Goal: Task Accomplishment & Management: Use online tool/utility

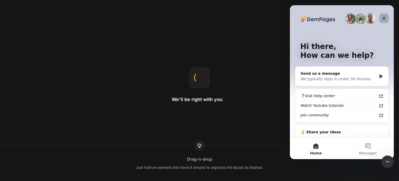
click at [384, 17] on icon "Close" at bounding box center [384, 18] width 4 height 4
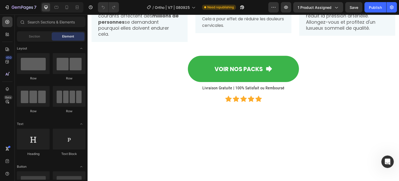
scroll to position [509, 0]
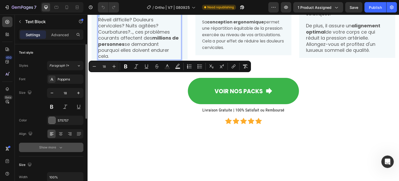
click at [54, 147] on div "Show more" at bounding box center [51, 146] width 24 height 5
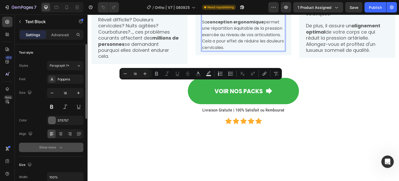
click at [60, 147] on icon "button" at bounding box center [60, 146] width 5 height 5
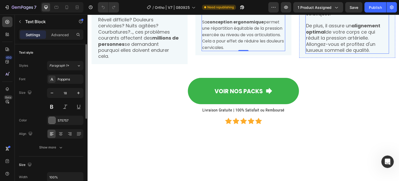
click at [312, 17] on p "Sa mousse respirante à mémoire de forme est particulièrement adaptée pour les p…" at bounding box center [347, 1] width 83 height 30
click at [328, 17] on p "Sa mousse respirante à mémoire de forme est particulièrement adaptée pour les p…" at bounding box center [347, 1] width 83 height 30
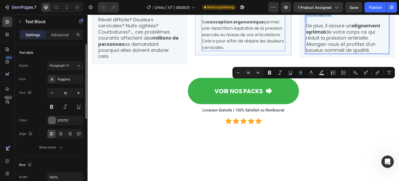
click at [228, 12] on span "Sa cavité centrale supporte votre tête et épouse parfaitement la forme de votre…" at bounding box center [242, 3] width 80 height 19
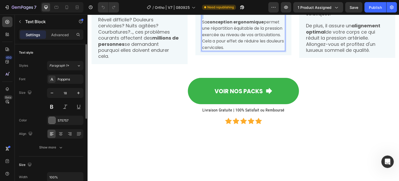
click at [228, 12] on span "Sa cavité centrale supporte votre tête et épouse parfaitement la forme de votre…" at bounding box center [242, 3] width 80 height 19
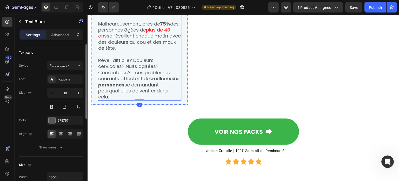
scroll to position [552, 0]
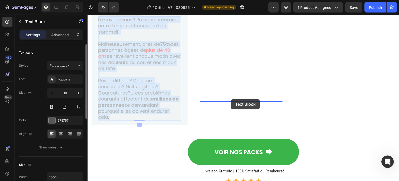
drag, startPoint x: 151, startPoint y: 114, endPoint x: 231, endPoint y: 99, distance: 81.4
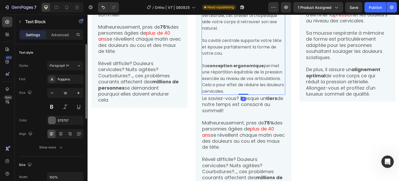
click at [259, 83] on div "Une solution Efficace Text Block Conçu pour permettre un réalignement de votre …" at bounding box center [244, 93] width 84 height 212
click at [248, 32] on span "Conçu pour permettre un réalignement de votre colonne vertébrale, cet oreiller …" at bounding box center [239, 15] width 75 height 31
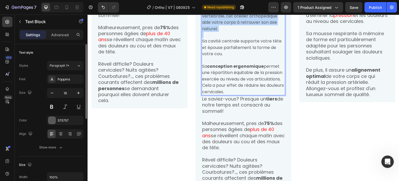
click at [248, 32] on span "Conçu pour permettre un réalignement de votre colonne vertébrale, cet oreiller …" at bounding box center [239, 15] width 75 height 31
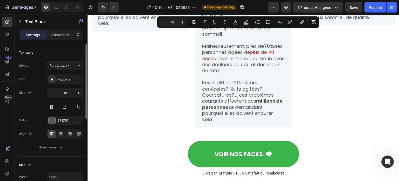
scroll to position [543, 0]
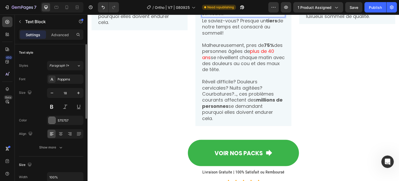
click at [259, 17] on span "Sa conception ergonomique permet une répartition équitable de la pression exerc…" at bounding box center [243, 0] width 82 height 31
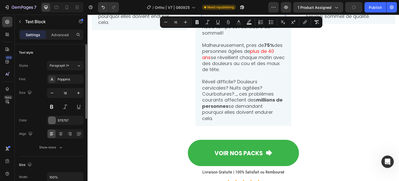
drag, startPoint x: 268, startPoint y: 106, endPoint x: 290, endPoint y: 36, distance: 73.2
copy div "Conçu pour permettre un réalignement de votre colonne vertébrale, cet oreiller …"
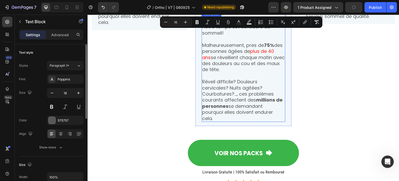
click at [235, 36] on p "Le saviez-vous? Presque un tiers de notre temps est consacré au sommeil!" at bounding box center [243, 27] width 83 height 18
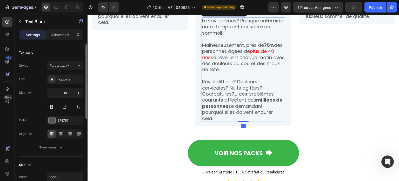
click at [209, 36] on p "Le saviez-vous? Presque un tiers de notre temps est consacré au sommeil!" at bounding box center [243, 27] width 83 height 18
click at [208, 36] on p "Le saviez-vous? Presque un tiers de notre temps est consacré au sommeil!" at bounding box center [243, 27] width 83 height 18
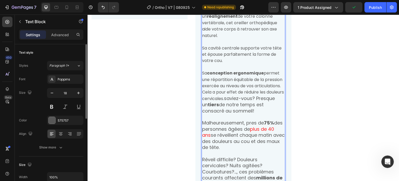
scroll to position [572, 0]
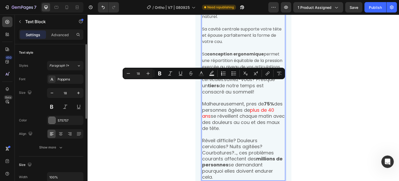
drag, startPoint x: 207, startPoint y: 86, endPoint x: 201, endPoint y: 85, distance: 5.5
click at [202, 19] on p "Le Conçu pour permettre un réalignement de votre colonne vertébrale, cet oreill…" at bounding box center [243, 4] width 83 height 32
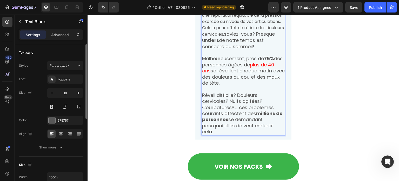
scroll to position [624, 0]
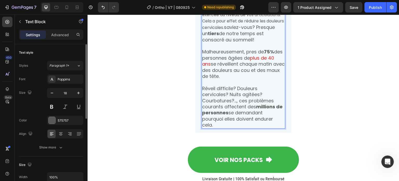
click at [223, 43] on p "Sa conception ergonomique permet une répartition équitable de la pression exerc…" at bounding box center [243, 21] width 83 height 44
click at [224, 43] on p "Sa conception ergonomique permet une répartition équitable de la pression exerc…" at bounding box center [243, 21] width 83 height 44
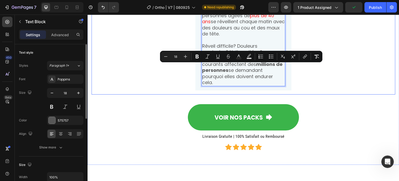
scroll to position [677, 0]
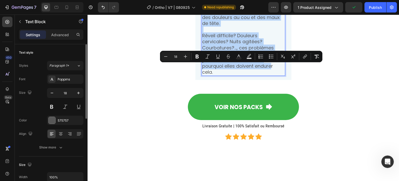
drag, startPoint x: 266, startPoint y: 120, endPoint x: 269, endPoint y: 157, distance: 37.8
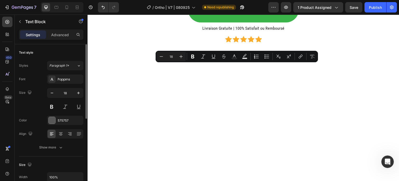
drag, startPoint x: 253, startPoint y: 73, endPoint x: 266, endPoint y: 68, distance: 14.1
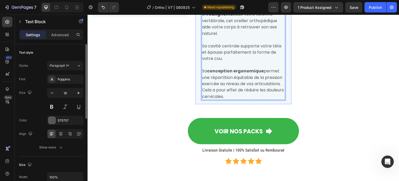
scroll to position [469, 0]
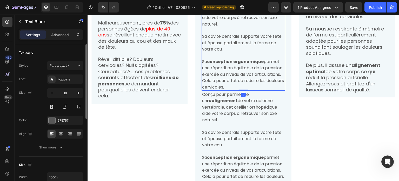
click at [251, 27] on span "Conçu pour permettre un réalignement de votre colonne vertébrale, cet oreiller …" at bounding box center [239, 11] width 75 height 31
click at [148, 14] on p "Le saviez-vous? Presque un tiers de notre temps est consacré au sommeil!" at bounding box center [139, 4] width 83 height 18
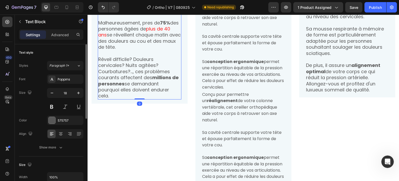
drag, startPoint x: 134, startPoint y: 85, endPoint x: 167, endPoint y: 84, distance: 33.5
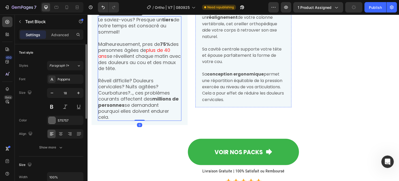
scroll to position [475, 0]
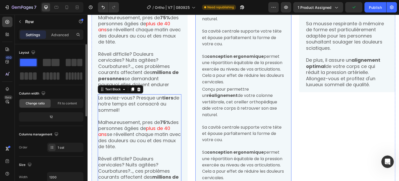
click at [223, 80] on div "Une solution Efficace Text Block Conçu pour permettre un réalignement de votre …" at bounding box center [244, 79] width 84 height 203
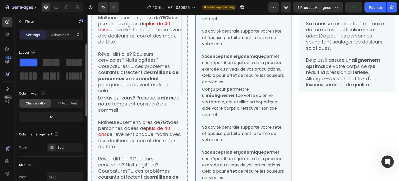
scroll to position [526, 0]
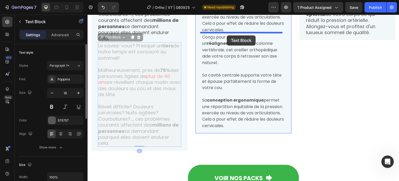
drag, startPoint x: 135, startPoint y: 140, endPoint x: 227, endPoint y: 35, distance: 139.4
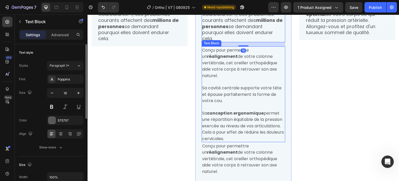
click at [216, 59] on strong "réalignement" at bounding box center [222, 56] width 31 height 6
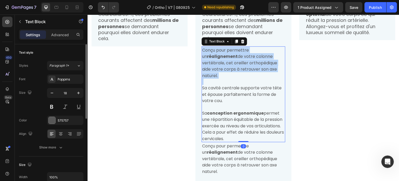
click at [216, 59] on strong "réalignement" at bounding box center [222, 56] width 31 height 6
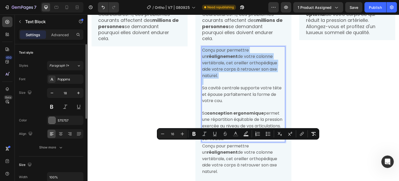
click at [216, 59] on strong "réalignement" at bounding box center [222, 56] width 31 height 6
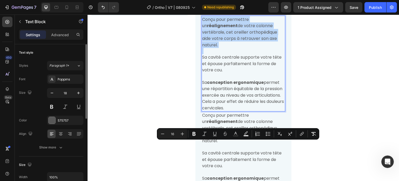
scroll to position [604, 0]
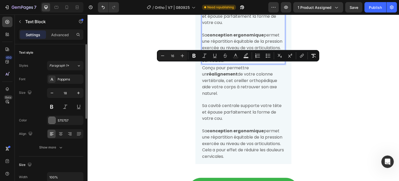
click at [217, 63] on span "Sa conception ergonomique permet une répartition équitable de la pression exerc…" at bounding box center [243, 47] width 82 height 31
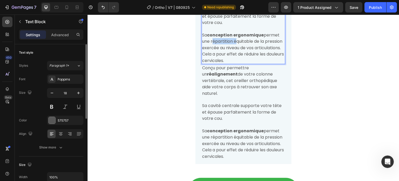
click at [217, 63] on span "Sa conception ergonomique permet une répartition équitable de la pression exerc…" at bounding box center [243, 47] width 82 height 31
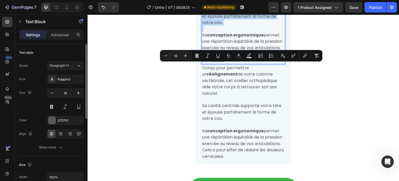
copy div "Conçu pour permettre un réalignement de votre colonne vertébrale, cet oreiller …"
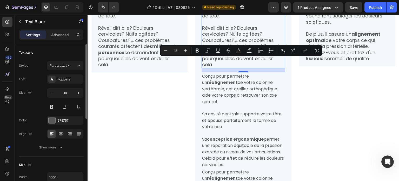
drag, startPoint x: 207, startPoint y: 62, endPoint x: 253, endPoint y: 160, distance: 108.5
click at [253, 68] on div "Le saviez-vous? Presque un tiers de notre temps est consacré au sommeil! Malheu…" at bounding box center [244, 16] width 84 height 104
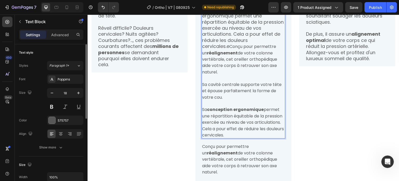
click at [203, 61] on p "LConçu pour permettre un réalignement de votre colonne vertébrale, cet oreiller…" at bounding box center [243, 19] width 83 height 111
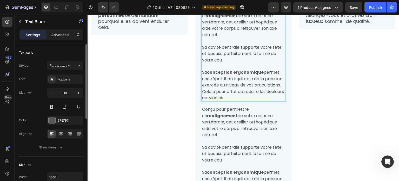
scroll to position [552, 0]
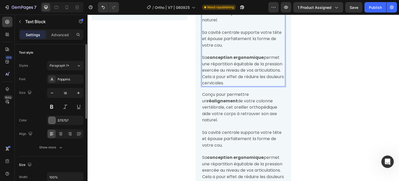
click at [229, 23] on span "Conçu pour permettre un réalignement de votre colonne vertébrale, cet oreiller …" at bounding box center [239, 6] width 75 height 31
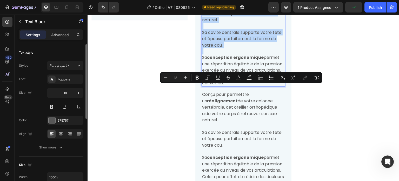
drag, startPoint x: 226, startPoint y: 88, endPoint x: 244, endPoint y: 144, distance: 58.6
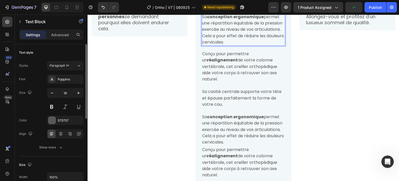
scroll to position [500, 0]
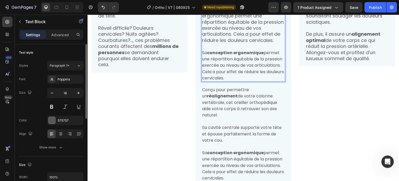
click at [253, 43] on p "Conçu pour permettre un réalignement de votre colonne vertébrale, cet oreiller …" at bounding box center [243, 3] width 83 height 79
click at [237, 43] on p "Conçu pour permettre un réalignement de votre colonne vertébrale, cet oreiller …" at bounding box center [243, 3] width 83 height 79
click at [234, 43] on p "Conçu pour permettre un réalignement de votre colonne vertébrale, cet oreiller …" at bounding box center [243, 3] width 83 height 79
click at [223, 43] on p "Conçu pour permettre un réalignement de votre colonne vertébrale, cet oreiller …" at bounding box center [243, 3] width 83 height 79
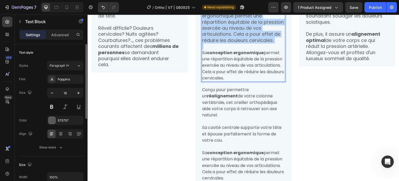
click at [223, 43] on p "Conçu pour permettre un réalignement de votre colonne vertébrale, cet oreiller …" at bounding box center [243, 3] width 83 height 79
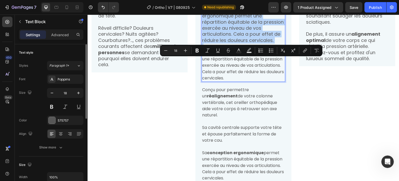
click at [235, 43] on p "Conçu pour permettre un réalignement de votre colonne vertébrale, cet oreiller …" at bounding box center [243, 3] width 83 height 79
click at [249, 43] on p "Conçu pour permettre un réalignement de votre colonne vertébrale, cet oreiller …" at bounding box center [243, 3] width 83 height 79
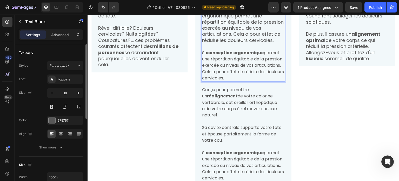
click at [238, 43] on p "Conçu pour permettre un réalignement de votre colonne vertébrale, cet oreiller …" at bounding box center [243, 3] width 83 height 79
click at [255, 43] on p "Conçu pour permettre un réalignement de votre colonne vertébrale, cet oreiller …" at bounding box center [243, 3] width 83 height 79
click at [263, 43] on p "Conçu pour permettre un réalignement de votre colonne vertébrale, cet oreiller …" at bounding box center [243, 3] width 83 height 79
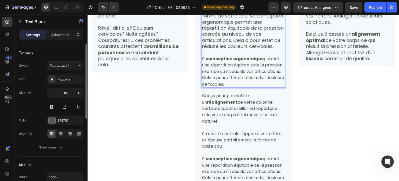
click at [260, 49] on p "Sa cavité centrale supporte votre tête et épouse parfaitement la forme de votre…" at bounding box center [243, 25] width 83 height 49
click at [253, 49] on p "Sa cavité centrale supporte votre tête et épouse parfaitement la forme de votre…" at bounding box center [243, 25] width 83 height 49
click at [246, 49] on p "Sa cavité centrale supporte votre tête et épouse parfaitement la forme de votre…" at bounding box center [243, 25] width 83 height 49
drag, startPoint x: 252, startPoint y: 125, endPoint x: 251, endPoint y: 122, distance: 2.7
click at [252, 49] on p "Sa cavité centrale supporte votre tête et épouse parfaitement la forme de votre…" at bounding box center [243, 25] width 83 height 49
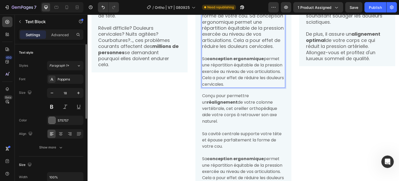
click at [247, 49] on p "Sa cavité centrale supporte votre tête et épouse parfaitement la forme de votre…" at bounding box center [243, 25] width 83 height 49
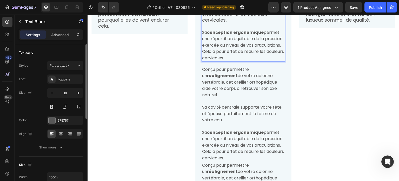
scroll to position [578, 0]
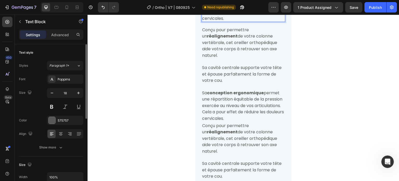
click at [229, 21] on span "Sa conception ergonomique permet une répartition équitable de la pression exerc…" at bounding box center [243, 5] width 82 height 31
drag, startPoint x: 210, startPoint y: 87, endPoint x: 223, endPoint y: 89, distance: 12.6
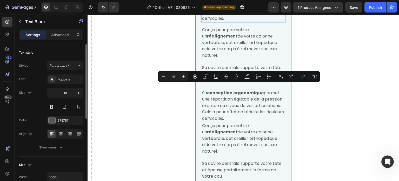
drag, startPoint x: 267, startPoint y: 110, endPoint x: 199, endPoint y: 83, distance: 73.0
click at [199, 83] on div "Une solution Efficace Text Block Conçu pour permettre un réalignement de votre …" at bounding box center [243, 45] width 96 height 354
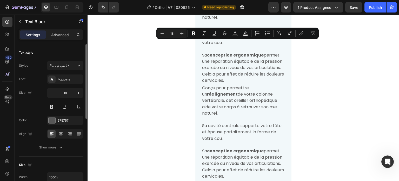
drag, startPoint x: 208, startPoint y: 44, endPoint x: 269, endPoint y: 45, distance: 60.8
drag, startPoint x: 192, startPoint y: 31, endPoint x: 123, endPoint y: 38, distance: 69.5
click at [192, 31] on icon "Editor contextual toolbar" at bounding box center [193, 33] width 5 height 5
click at [237, 20] on span "Conçu pour permettre un réalignement de votre colonne vertébrale, cet oreiller …" at bounding box center [239, 4] width 75 height 31
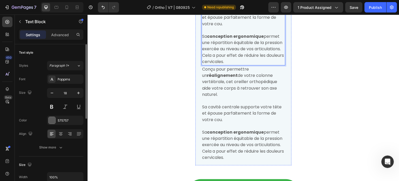
scroll to position [526, 0]
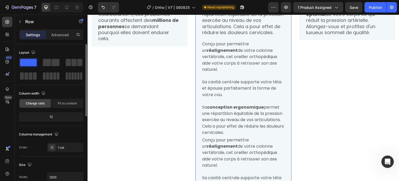
click at [229, 134] on div "Une solution Efficace Text Block Conçu pour permettre un réalignement de votre …" at bounding box center [244, 78] width 84 height 305
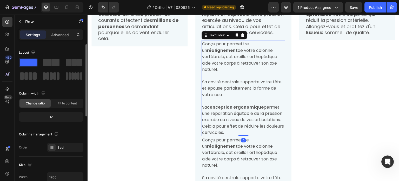
click at [234, 72] on span "Conçu pour permettre un réalignement de votre colonne vertébrale, cet oreiller …" at bounding box center [239, 56] width 75 height 31
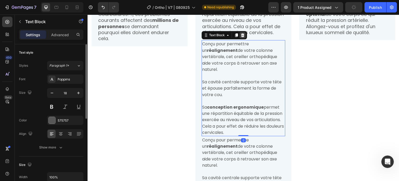
click at [241, 37] on icon at bounding box center [243, 35] width 4 height 4
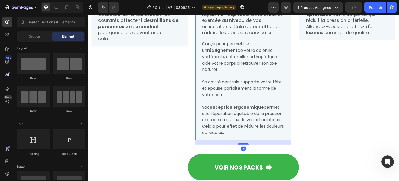
click at [233, 134] on div "Une solution Efficace Text Block Conçu pour permettre un réalignement de votre …" at bounding box center [244, 31] width 84 height 210
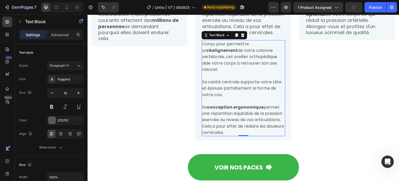
click at [236, 72] on span "Conçu pour permettre un réalignement de votre colonne vertébrale, cet oreiller …" at bounding box center [239, 56] width 75 height 31
click at [242, 37] on icon at bounding box center [242, 35] width 3 height 4
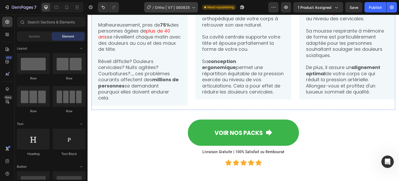
scroll to position [500, 0]
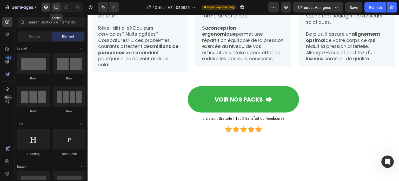
click at [55, 7] on icon at bounding box center [56, 7] width 5 height 5
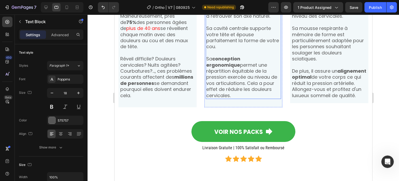
click at [237, 50] on p "Sa cavité centrale supporte votre tête et épouse parfaitement la forme de votre…" at bounding box center [243, 37] width 75 height 24
click at [231, 19] on p "Conçu pour permettre un réalignement de votre colonne vertébrale, cet oreiller …" at bounding box center [243, 4] width 75 height 30
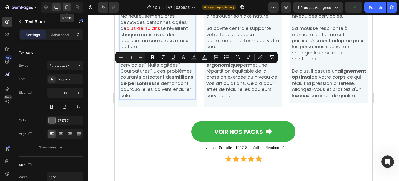
click at [69, 5] on icon at bounding box center [66, 7] width 5 height 5
type input "16"
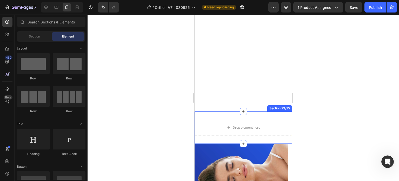
scroll to position [4788, 0]
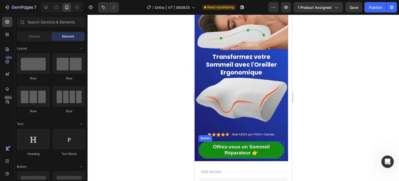
click at [271, 150] on p "Offrez-vous un Sommeil Réparateur 👉" at bounding box center [241, 150] width 78 height 12
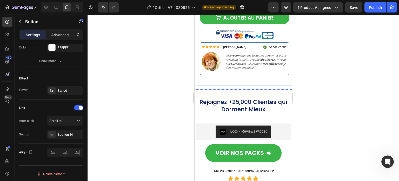
scroll to position [4580, 0]
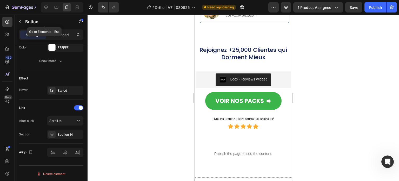
click at [22, 23] on button "button" at bounding box center [20, 21] width 8 height 8
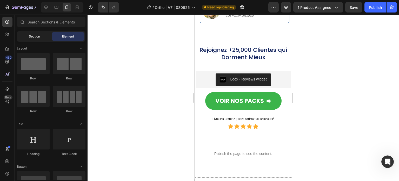
click at [34, 39] on div "Section" at bounding box center [34, 36] width 33 height 8
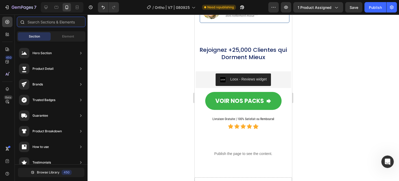
click at [41, 24] on input "text" at bounding box center [51, 22] width 69 height 10
click at [9, 36] on icon at bounding box center [7, 34] width 5 height 5
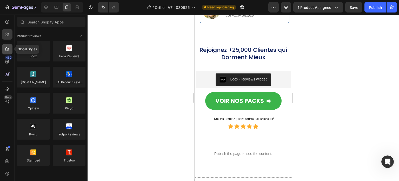
click at [9, 52] on div at bounding box center [7, 49] width 10 height 10
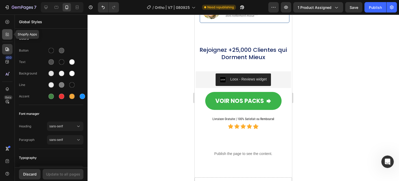
click at [11, 36] on div at bounding box center [7, 34] width 10 height 10
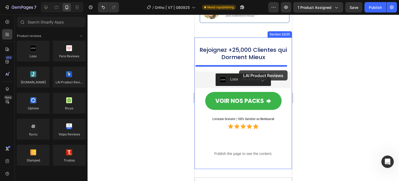
drag, startPoint x: 265, startPoint y: 91, endPoint x: 239, endPoint y: 70, distance: 33.3
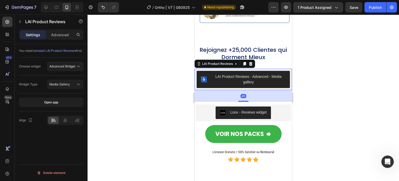
click at [236, 74] on div "LAI Product Reviews - Advanced - Media gallery" at bounding box center [248, 79] width 75 height 11
click at [62, 124] on div at bounding box center [65, 119] width 11 height 7
click at [47, 5] on icon at bounding box center [45, 7] width 5 height 5
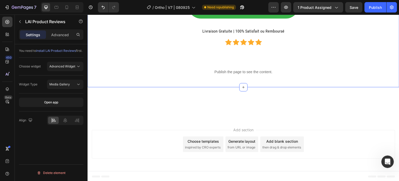
scroll to position [4957, 0]
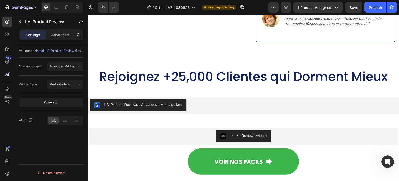
click at [206, 104] on div "LAI Product Reviews - Advanced - Media gallery" at bounding box center [244, 105] width 308 height 12
click at [168, 102] on div "LAI Product Reviews - Advanced - Media gallery" at bounding box center [143, 104] width 78 height 5
click at [59, 129] on div "Align" at bounding box center [51, 120] width 64 height 18
click at [64, 123] on icon at bounding box center [65, 119] width 5 height 5
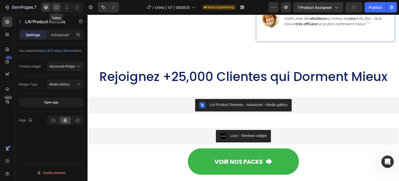
click at [58, 9] on icon at bounding box center [56, 7] width 5 height 5
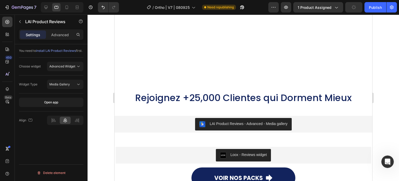
scroll to position [5040, 0]
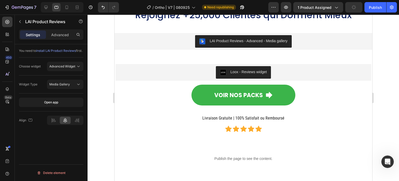
click at [234, 43] on div "LAI Product Reviews - Advanced - Media gallery" at bounding box center [243, 41] width 88 height 6
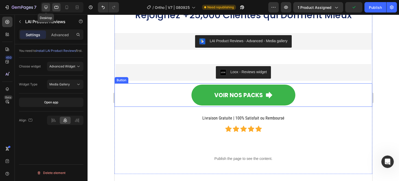
click at [48, 6] on icon at bounding box center [45, 7] width 5 height 5
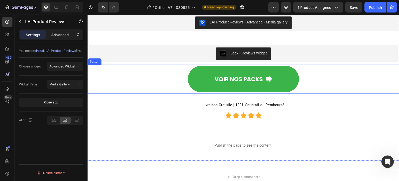
click at [185, 119] on div "Livraison Gratuite | 100% Satisfait ou Remboursé Heading Icon Icon Icon Icon Ic…" at bounding box center [244, 110] width 304 height 21
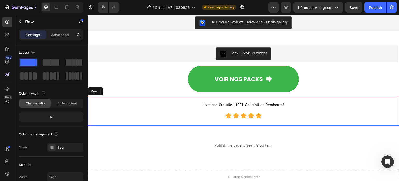
scroll to position [5021, 0]
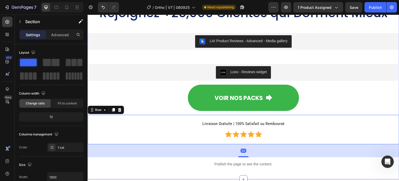
click at [188, 60] on div "Rejoignez +25,000 Clientes qui Dorment Mieux Heading LAI Product Reviews - Adva…" at bounding box center [244, 88] width 312 height 166
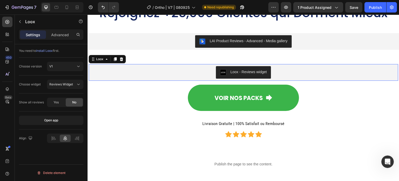
click at [186, 68] on div "Loox - Reviews widget" at bounding box center [244, 72] width 306 height 12
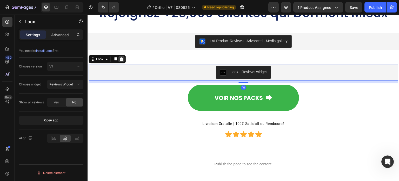
click at [121, 58] on icon at bounding box center [121, 59] width 3 height 4
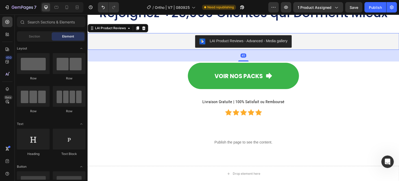
click at [206, 38] on div "LAI Product Reviews - Advanced - Media gallery" at bounding box center [243, 41] width 88 height 6
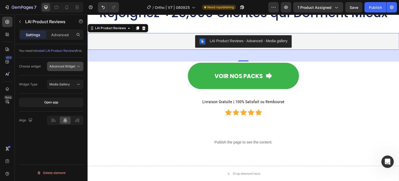
click at [75, 68] on span "Advanced Widget" at bounding box center [62, 66] width 26 height 4
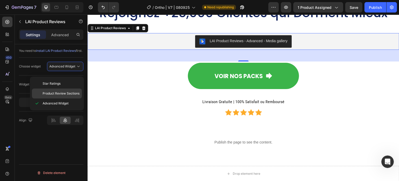
click at [67, 94] on span "Product Review Sections" at bounding box center [61, 93] width 37 height 5
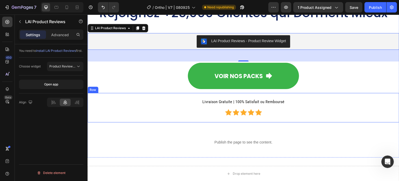
click at [155, 117] on div "Livraison Gratuite | 100% Satisfait ou Remboursé Heading Icon Icon Icon Icon Ic…" at bounding box center [244, 107] width 304 height 21
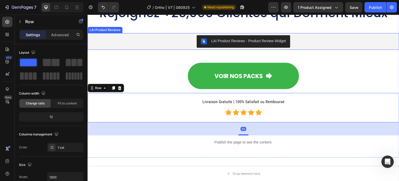
click at [214, 41] on div "LAI Product Reviews - Product Review Widget" at bounding box center [248, 40] width 75 height 5
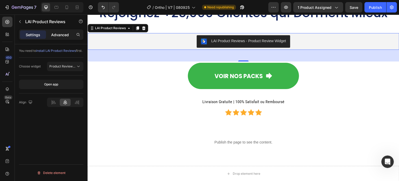
click at [60, 30] on div "Advanced" at bounding box center [60, 34] width 26 height 8
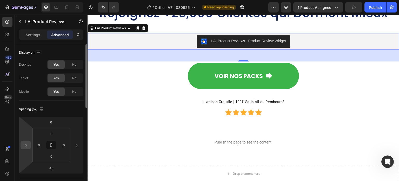
click at [29, 143] on input "0" at bounding box center [26, 145] width 8 height 8
click at [86, 169] on div at bounding box center [86, 119] width 4 height 151
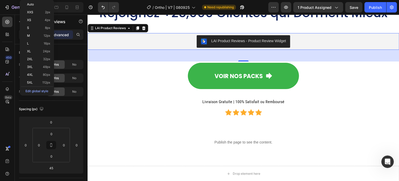
scroll to position [151, 0]
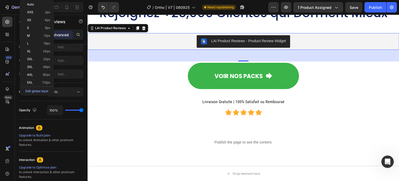
click at [228, 39] on div "LAI Product Reviews - Product Review Widget" at bounding box center [248, 40] width 75 height 5
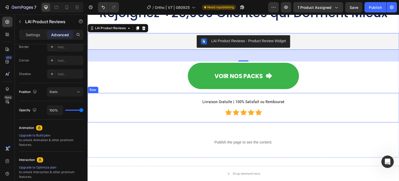
click at [152, 117] on div "Livraison Gratuite | 100% Satisfait ou Remboursé Heading Icon Icon Icon Icon Ic…" at bounding box center [244, 107] width 304 height 21
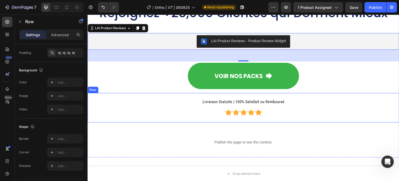
scroll to position [0, 0]
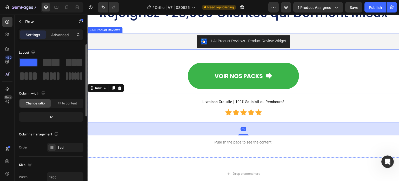
click at [219, 39] on div "LAI Product Reviews - Product Review Widget" at bounding box center [248, 40] width 75 height 5
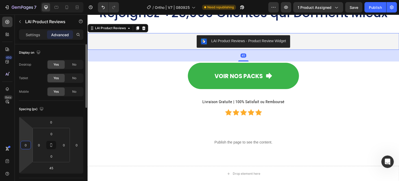
click at [27, 145] on input "0" at bounding box center [26, 145] width 8 height 8
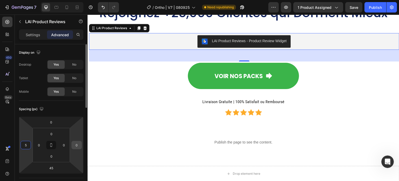
type input "5"
click at [77, 145] on input "0" at bounding box center [77, 145] width 8 height 8
click at [77, 145] on input "05" at bounding box center [77, 145] width 8 height 8
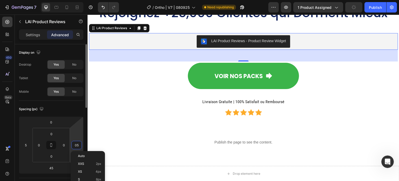
click at [77, 145] on input "05" at bounding box center [77, 145] width 8 height 8
type input "5"
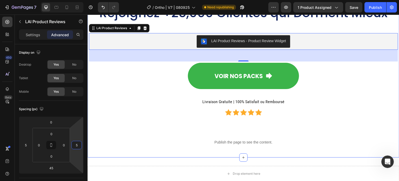
click at [130, 121] on div "Livraison Gratuite | 100% Satisfait ou Remboursé Heading Icon Icon Icon Icon Ic…" at bounding box center [244, 108] width 312 height 30
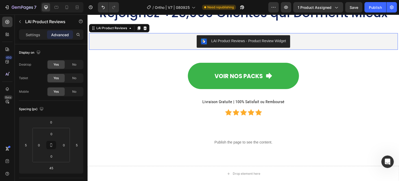
click at [215, 34] on div "LAI Product Reviews - Product Review Widget" at bounding box center [243, 41] width 309 height 17
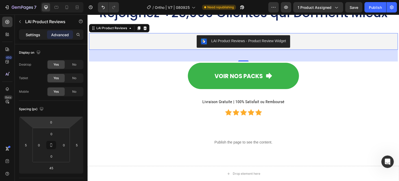
click at [29, 36] on p "Settings" at bounding box center [33, 34] width 15 height 5
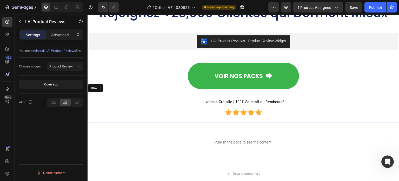
drag, startPoint x: 173, startPoint y: 106, endPoint x: 169, endPoint y: 63, distance: 42.9
click at [173, 105] on div "Livraison Gratuite | 100% Satisfait ou Remboursé Heading Icon Icon Icon Icon Ic…" at bounding box center [244, 107] width 304 height 21
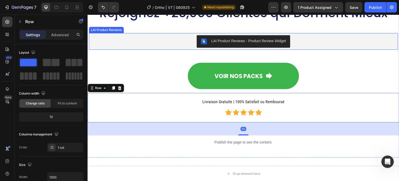
click at [162, 49] on div "LAI Product Reviews - Product Review Widget" at bounding box center [243, 41] width 309 height 17
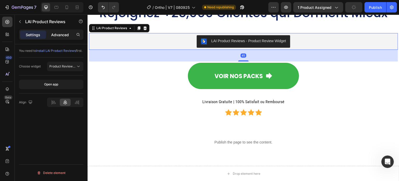
click at [62, 34] on p "Advanced" at bounding box center [60, 34] width 18 height 5
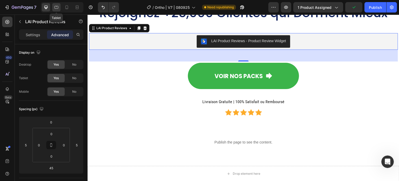
click at [58, 7] on icon at bounding box center [57, 7] width 4 height 3
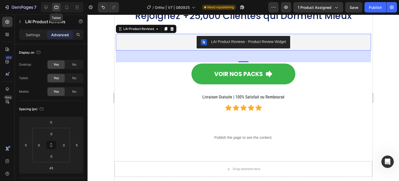
scroll to position [5040, 0]
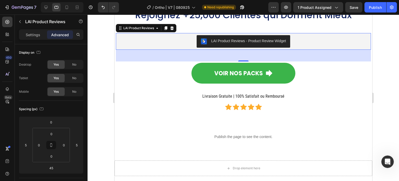
click at [152, 36] on div "LAI Product Reviews - Product Review Widget" at bounding box center [243, 41] width 251 height 12
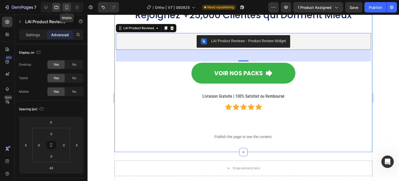
click at [68, 5] on icon at bounding box center [66, 7] width 5 height 5
type input "40"
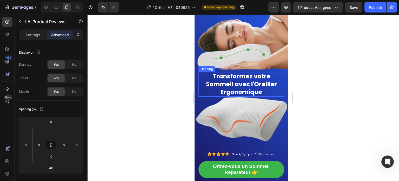
scroll to position [4777, 0]
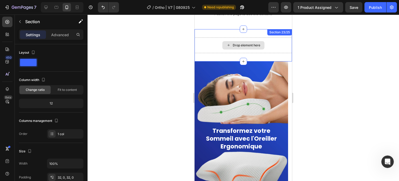
click at [212, 43] on div "Drop element here" at bounding box center [243, 45] width 97 height 16
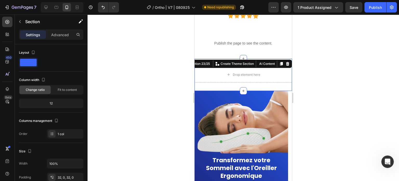
scroll to position [4725, 0]
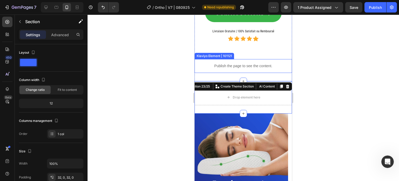
click at [164, 55] on div at bounding box center [244, 98] width 312 height 166
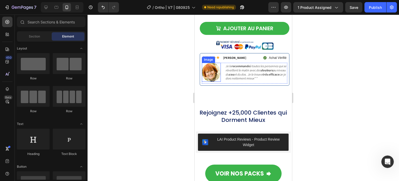
scroll to position [4695, 0]
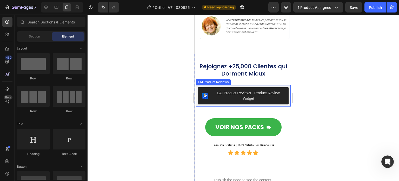
click at [227, 90] on div "LAI Product Reviews - Product Review Widget" at bounding box center [249, 95] width 72 height 11
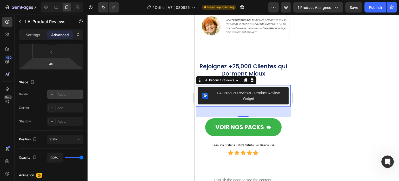
scroll to position [0, 0]
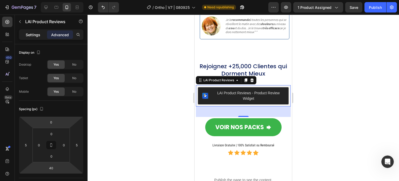
click at [31, 36] on p "Settings" at bounding box center [33, 34] width 15 height 5
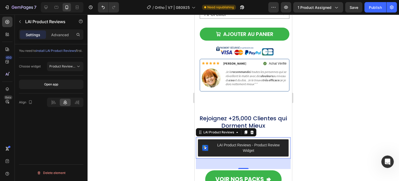
scroll to position [4721, 0]
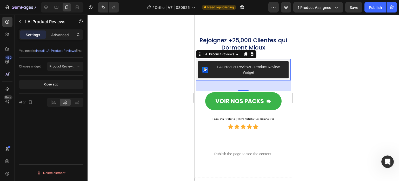
drag, startPoint x: 178, startPoint y: 80, endPoint x: 56, endPoint y: 65, distance: 123.0
click at [178, 80] on div at bounding box center [244, 98] width 312 height 166
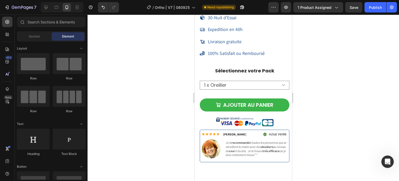
scroll to position [4580, 0]
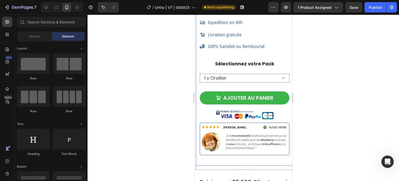
click at [243, 158] on div "Icon Icon Icon Icon Icon Icon List Hoz Noté 4,83/5 par 7500+ Clients Satisfaits…" at bounding box center [244, 59] width 97 height 212
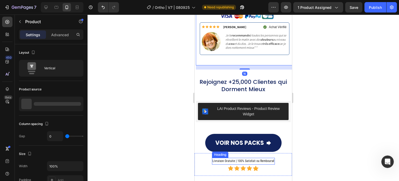
scroll to position [4684, 0]
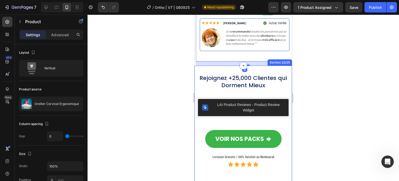
click at [210, 65] on div "Rejoignez +25,000 Clientes qui Dorment Mieux Heading LAI Product Reviews - Prod…" at bounding box center [243, 135] width 97 height 141
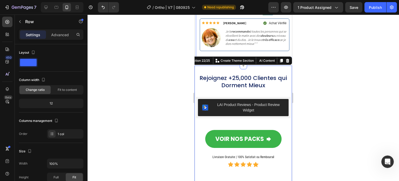
click at [216, 118] on div "Rejoignez +25,000 Clientes qui Dorment Mieux Heading LAI Product Reviews - Prod…" at bounding box center [243, 136] width 97 height 124
click at [222, 117] on div "Rejoignez +25,000 Clientes qui Dorment Mieux Heading LAI Product Reviews - Prod…" at bounding box center [243, 136] width 97 height 124
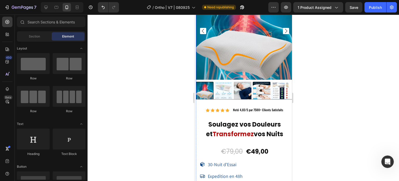
scroll to position [4280, 0]
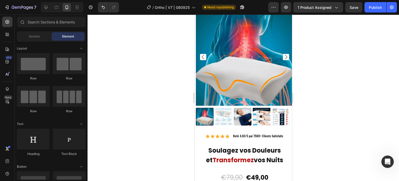
click at [159, 72] on div at bounding box center [244, 98] width 312 height 166
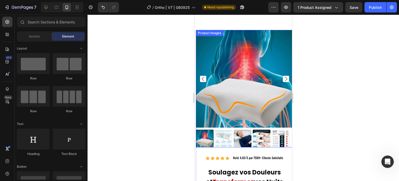
scroll to position [4202, 0]
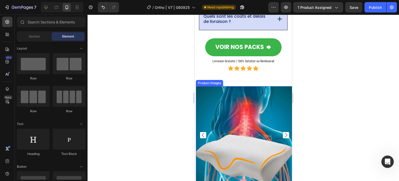
click at [216, 86] on div "Product Images" at bounding box center [209, 83] width 27 height 6
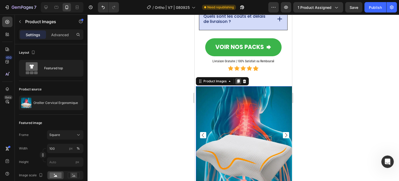
click at [237, 83] on icon at bounding box center [238, 82] width 3 height 4
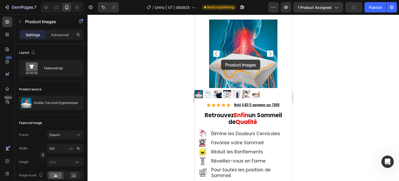
scroll to position [0, 0]
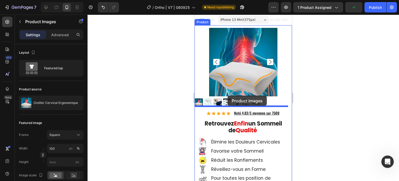
drag, startPoint x: 216, startPoint y: 45, endPoint x: 228, endPoint y: 95, distance: 51.2
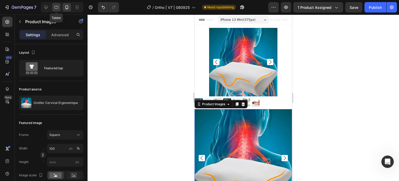
click at [55, 8] on icon at bounding box center [57, 7] width 4 height 3
type input "16"
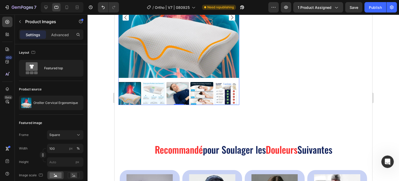
scroll to position [42, 0]
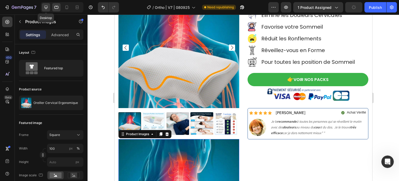
click at [48, 5] on icon at bounding box center [45, 7] width 5 height 5
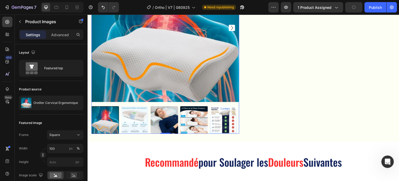
scroll to position [282, 0]
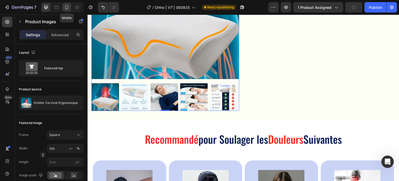
click at [68, 6] on icon at bounding box center [66, 7] width 5 height 5
type input "8"
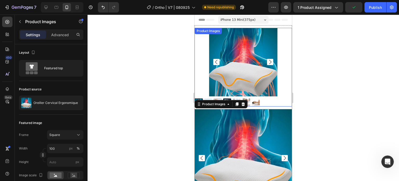
click at [207, 31] on div "Product Images" at bounding box center [208, 31] width 25 height 5
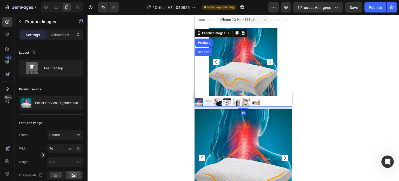
click at [153, 60] on div at bounding box center [244, 98] width 312 height 166
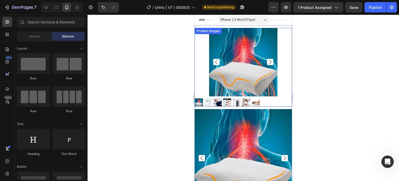
click at [215, 31] on div "Product Images" at bounding box center [208, 31] width 25 height 5
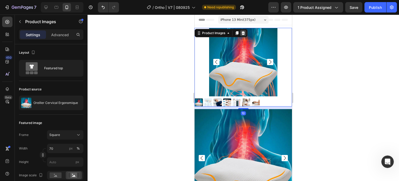
click at [243, 33] on icon at bounding box center [243, 33] width 3 height 4
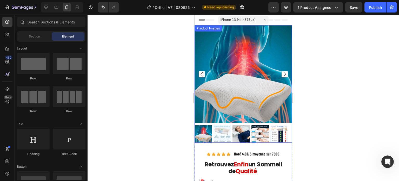
click at [230, 50] on img at bounding box center [243, 73] width 97 height 97
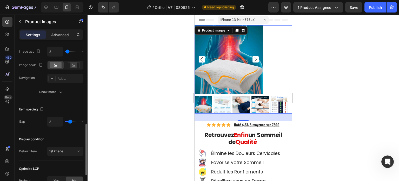
scroll to position [294, 0]
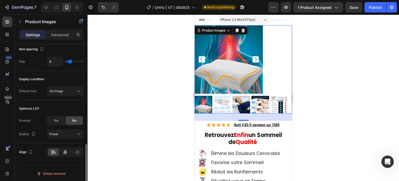
type input "70"
click at [65, 150] on icon at bounding box center [65, 151] width 5 height 5
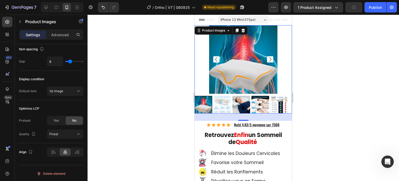
click at [127, 91] on div at bounding box center [244, 98] width 312 height 166
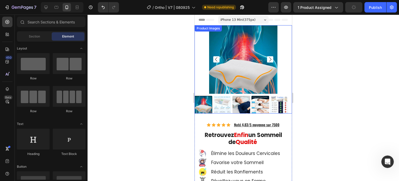
click at [271, 101] on img at bounding box center [280, 105] width 18 height 18
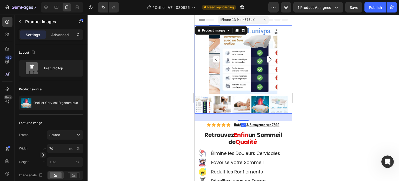
click at [151, 112] on div at bounding box center [244, 98] width 312 height 166
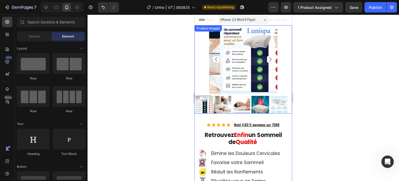
click at [209, 101] on div at bounding box center [204, 105] width 18 height 18
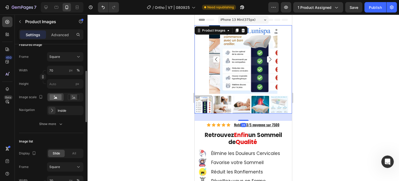
scroll to position [130, 0]
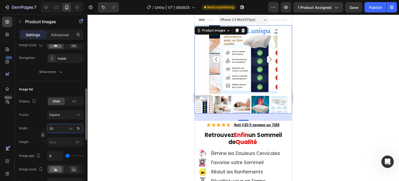
click at [56, 129] on input "20" at bounding box center [65, 127] width 36 height 9
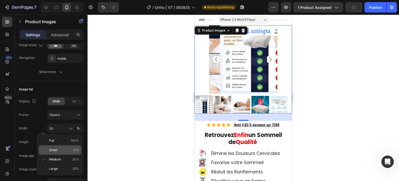
click at [61, 148] on p "Small 10%" at bounding box center [64, 149] width 30 height 5
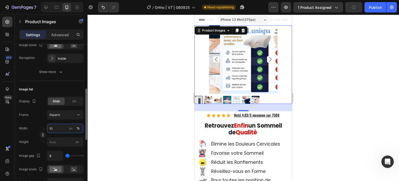
click at [56, 128] on input "10" at bounding box center [65, 127] width 36 height 9
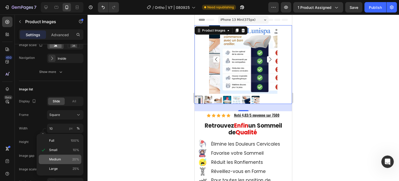
click at [62, 159] on p "Medium 20%" at bounding box center [64, 159] width 30 height 5
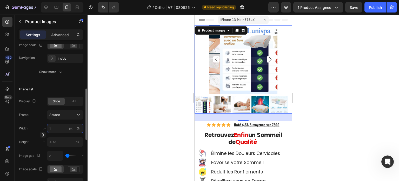
type input "15"
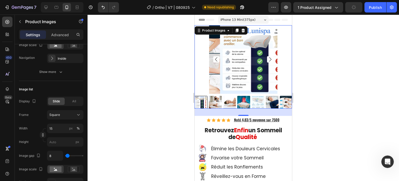
click at [119, 84] on div at bounding box center [244, 98] width 312 height 166
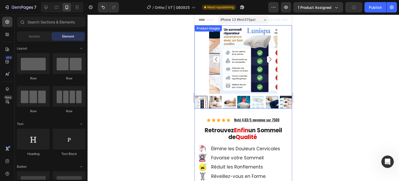
click at [239, 43] on img at bounding box center [254, 59] width 68 height 68
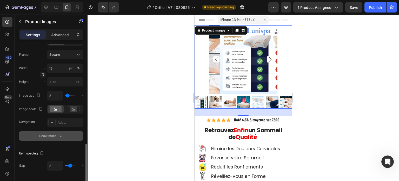
scroll to position [294, 0]
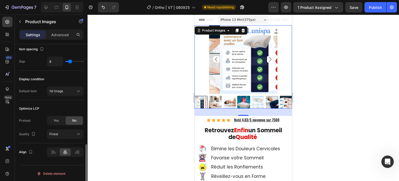
click at [123, 89] on div at bounding box center [244, 98] width 312 height 166
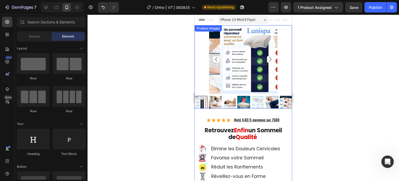
click at [205, 96] on div at bounding box center [201, 102] width 13 height 13
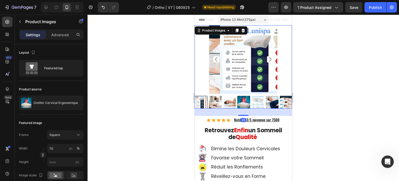
click at [235, 98] on img at bounding box center [229, 102] width 13 height 13
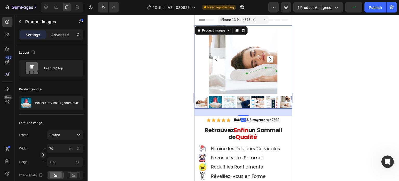
click at [205, 100] on div at bounding box center [243, 102] width 97 height 13
click at [213, 105] on div "Product Images 28" at bounding box center [243, 66] width 97 height 83
click at [215, 102] on img at bounding box center [215, 102] width 13 height 13
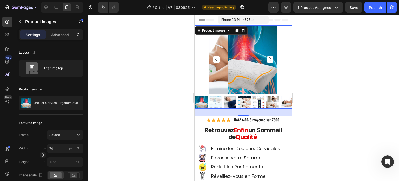
click at [219, 59] on icon "Carousel Back Arrow" at bounding box center [216, 59] width 6 height 6
click at [218, 58] on icon "Carousel Back Arrow" at bounding box center [216, 59] width 6 height 6
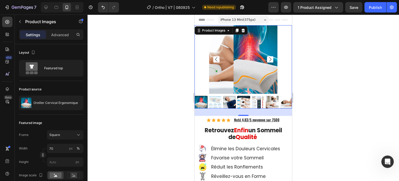
click at [218, 58] on icon "Carousel Back Arrow" at bounding box center [216, 59] width 6 height 6
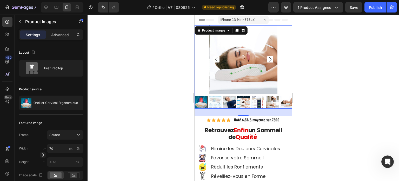
click at [218, 58] on icon "Carousel Back Arrow" at bounding box center [216, 59] width 6 height 6
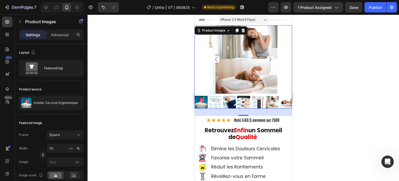
click at [218, 58] on icon "Carousel Back Arrow" at bounding box center [216, 59] width 6 height 6
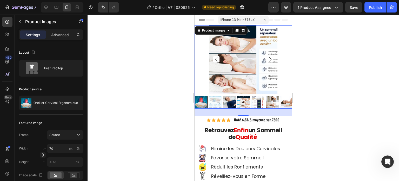
click at [218, 58] on icon "Carousel Back Arrow" at bounding box center [216, 59] width 6 height 6
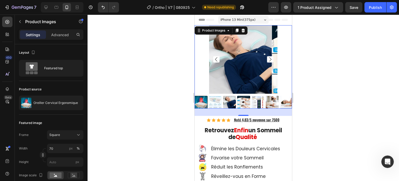
click at [218, 58] on icon "Carousel Back Arrow" at bounding box center [216, 59] width 6 height 6
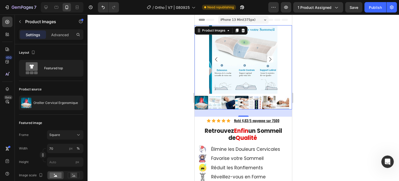
click at [218, 58] on icon "Carousel Back Arrow" at bounding box center [216, 59] width 6 height 6
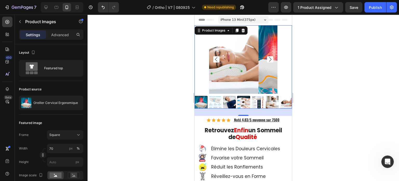
click at [218, 58] on icon "Carousel Back Arrow" at bounding box center [216, 59] width 6 height 6
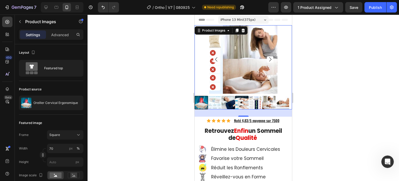
click at [218, 58] on icon "Carousel Back Arrow" at bounding box center [216, 59] width 6 height 6
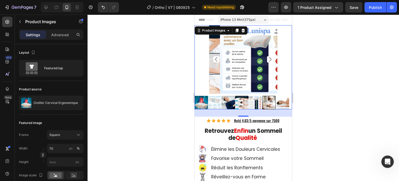
click at [217, 58] on icon "Carousel Back Arrow" at bounding box center [216, 59] width 6 height 6
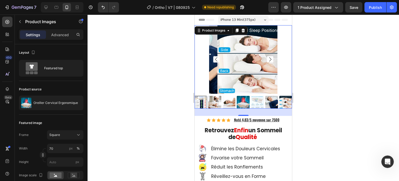
click at [217, 58] on icon "Carousel Back Arrow" at bounding box center [216, 59] width 6 height 6
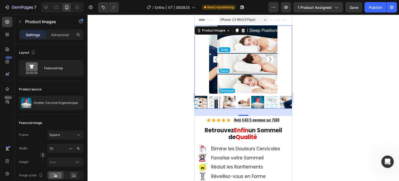
click at [217, 58] on icon "Carousel Back Arrow" at bounding box center [216, 59] width 6 height 6
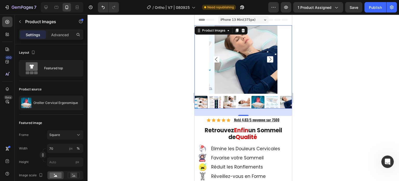
click at [217, 58] on icon "Carousel Back Arrow" at bounding box center [216, 59] width 6 height 6
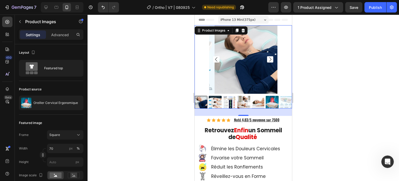
click at [217, 58] on icon "Carousel Back Arrow" at bounding box center [216, 59] width 6 height 6
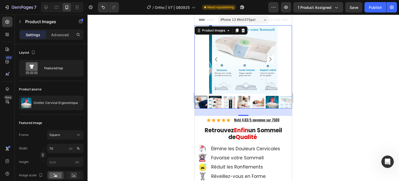
click at [217, 58] on icon "Carousel Back Arrow" at bounding box center [216, 59] width 6 height 6
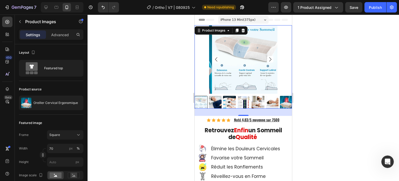
click at [217, 58] on icon "Carousel Back Arrow" at bounding box center [216, 59] width 6 height 6
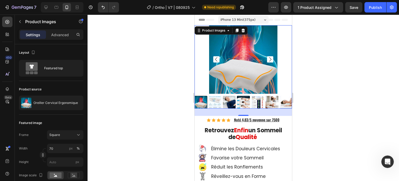
click at [155, 61] on div at bounding box center [244, 98] width 312 height 166
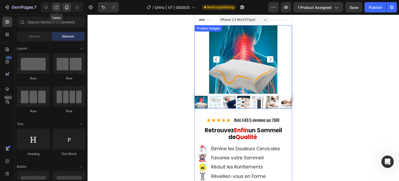
click at [60, 7] on div at bounding box center [56, 7] width 8 height 8
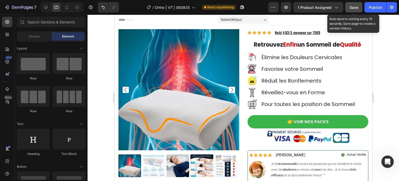
click at [358, 8] on span "Save" at bounding box center [354, 7] width 9 height 4
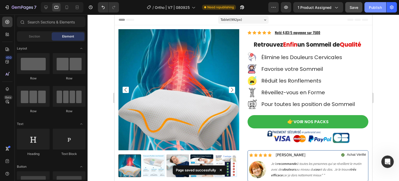
click at [374, 8] on div "Publish" at bounding box center [375, 7] width 13 height 5
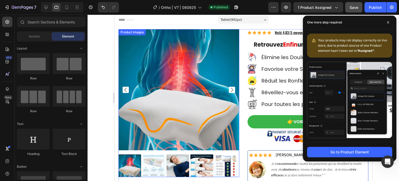
click at [228, 164] on img at bounding box center [225, 165] width 23 height 23
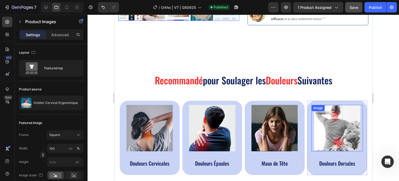
scroll to position [286, 0]
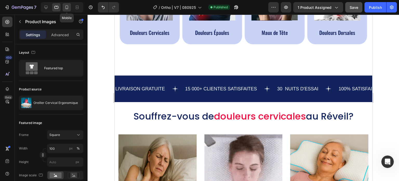
click at [69, 9] on icon at bounding box center [66, 7] width 5 height 5
type input "70"
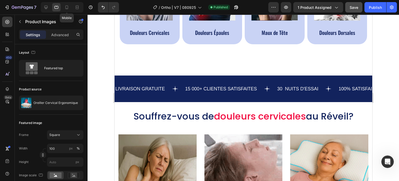
type input "15"
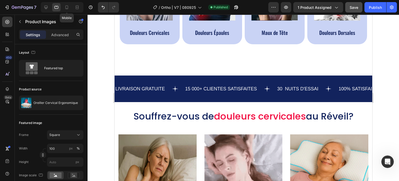
type input "8"
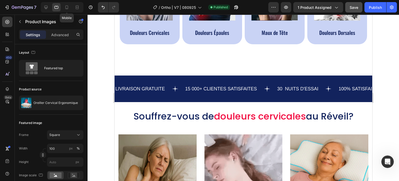
type input "8"
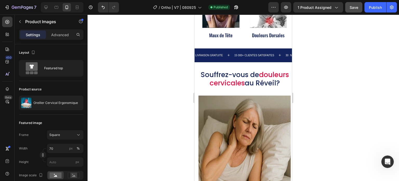
scroll to position [279, 0]
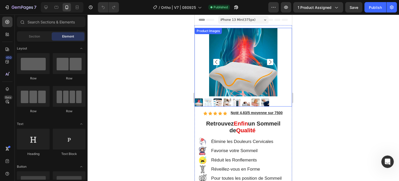
click at [237, 101] on img at bounding box center [237, 102] width 8 height 8
